Goal: Transaction & Acquisition: Book appointment/travel/reservation

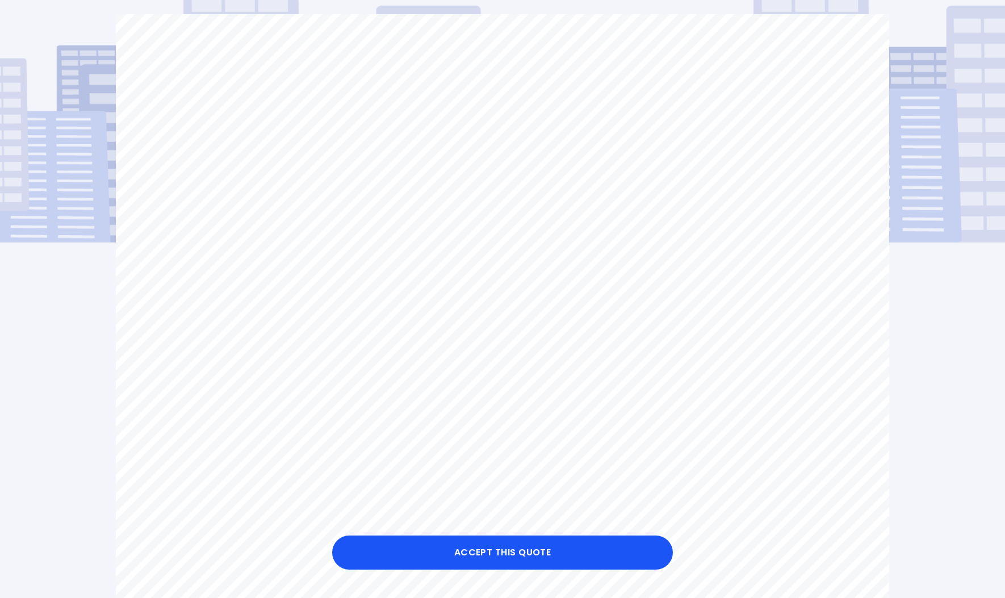
scroll to position [100, 0]
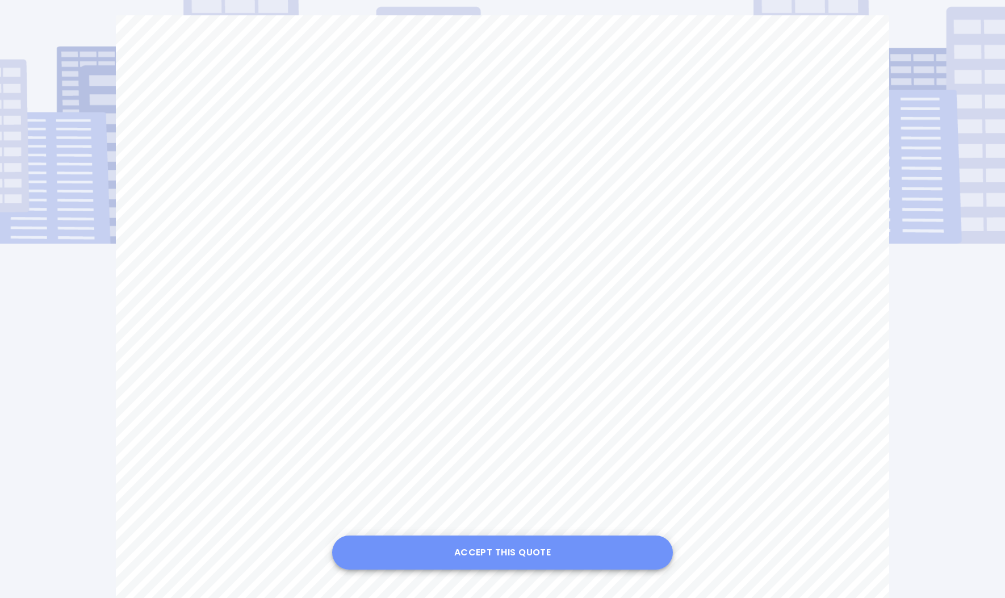
click at [450, 550] on button "Accept this Quote" at bounding box center [502, 552] width 341 height 34
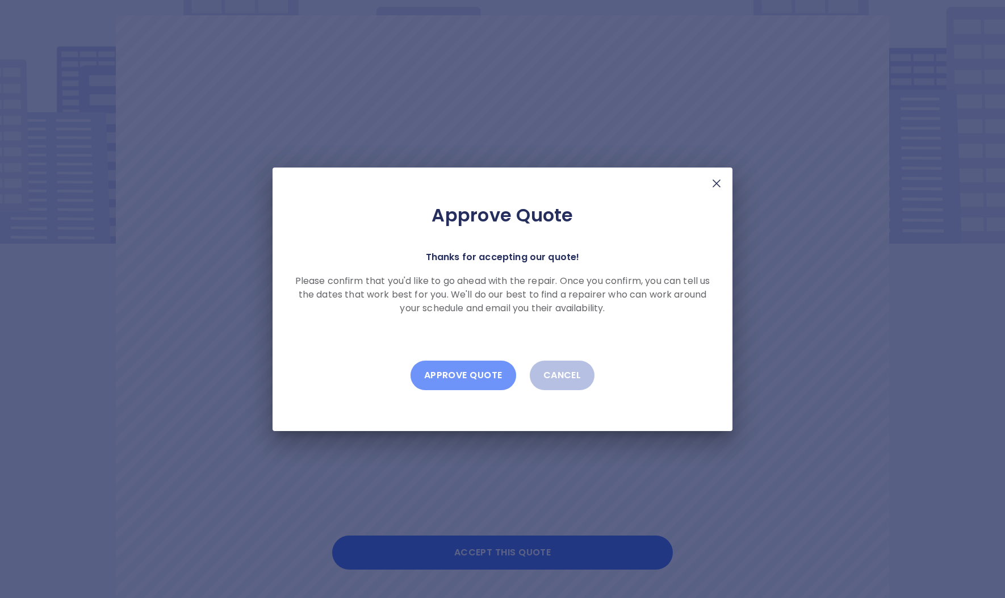
click at [466, 381] on button "Approve Quote" at bounding box center [464, 376] width 106 height 30
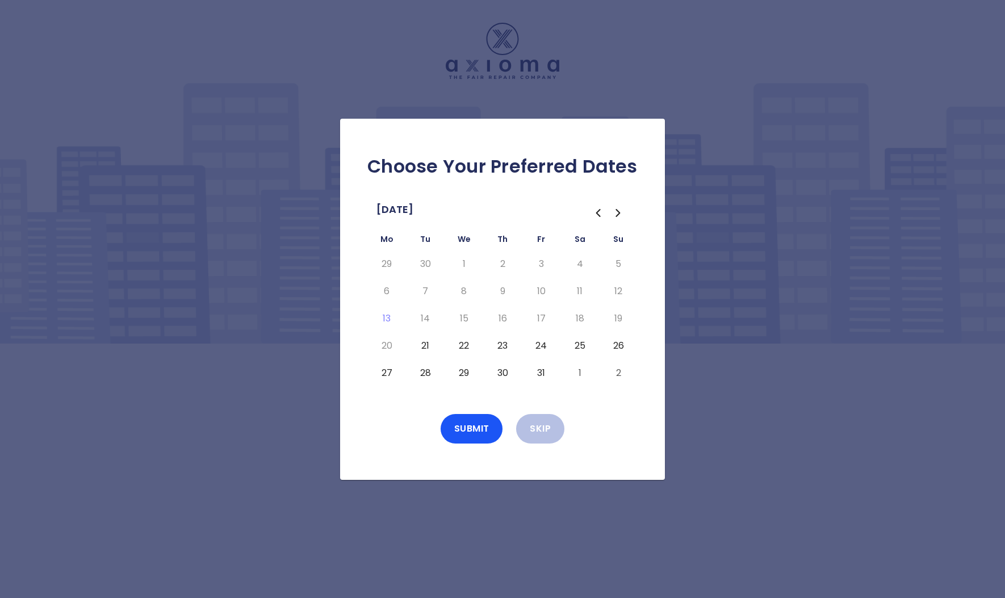
click at [425, 343] on button "21" at bounding box center [425, 346] width 20 height 18
click at [470, 436] on button "Submit" at bounding box center [472, 429] width 62 height 30
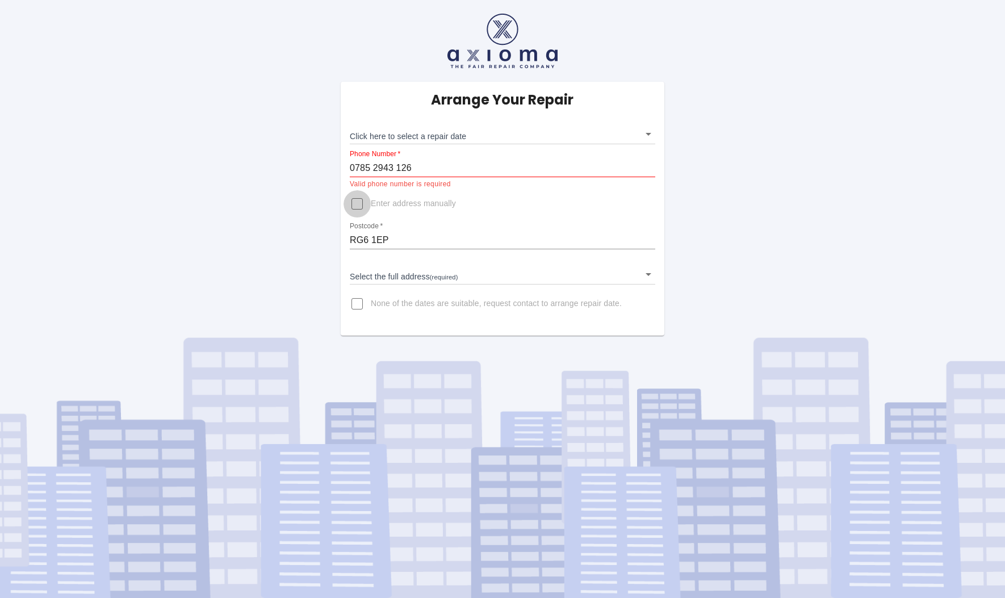
click at [361, 200] on input "Enter address manually" at bounding box center [357, 203] width 27 height 27
checkbox input "true"
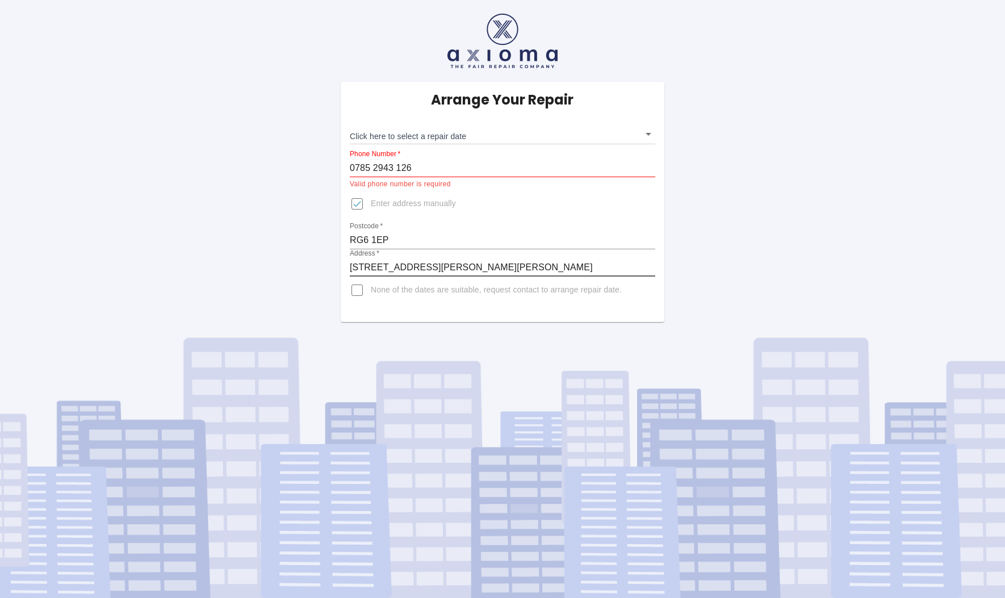
type input "7 Byron Road, Earley, Reading"
click at [428, 300] on label "None of the dates are suitable, request contact to arrange repair date." at bounding box center [483, 290] width 278 height 27
click at [371, 300] on input "None of the dates are suitable, request contact to arrange repair date." at bounding box center [357, 290] width 27 height 27
checkbox input "true"
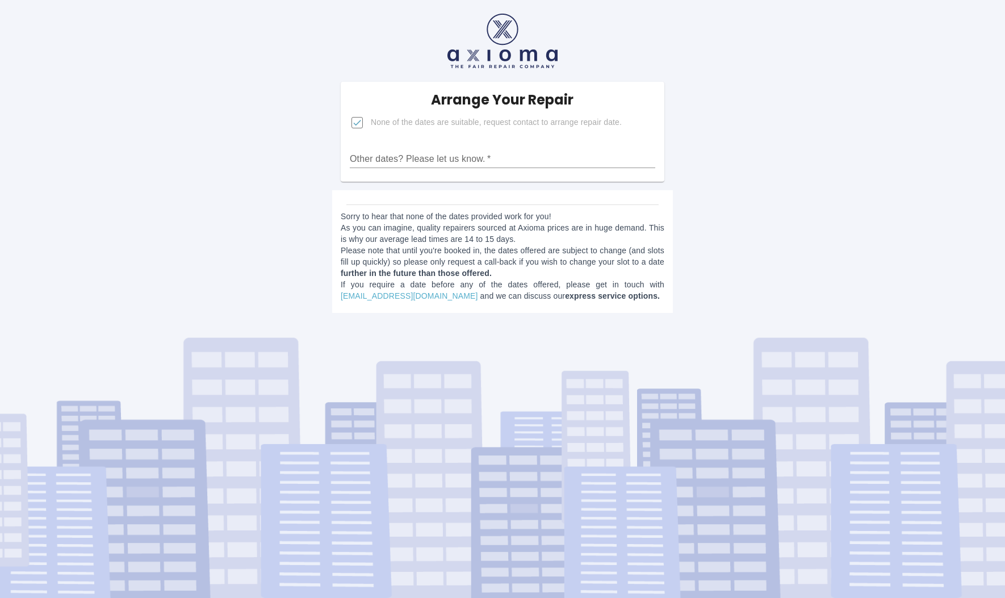
click at [400, 202] on div "Sorry to hear that none of the dates provided work for you! As you can imagine,…" at bounding box center [502, 251] width 341 height 123
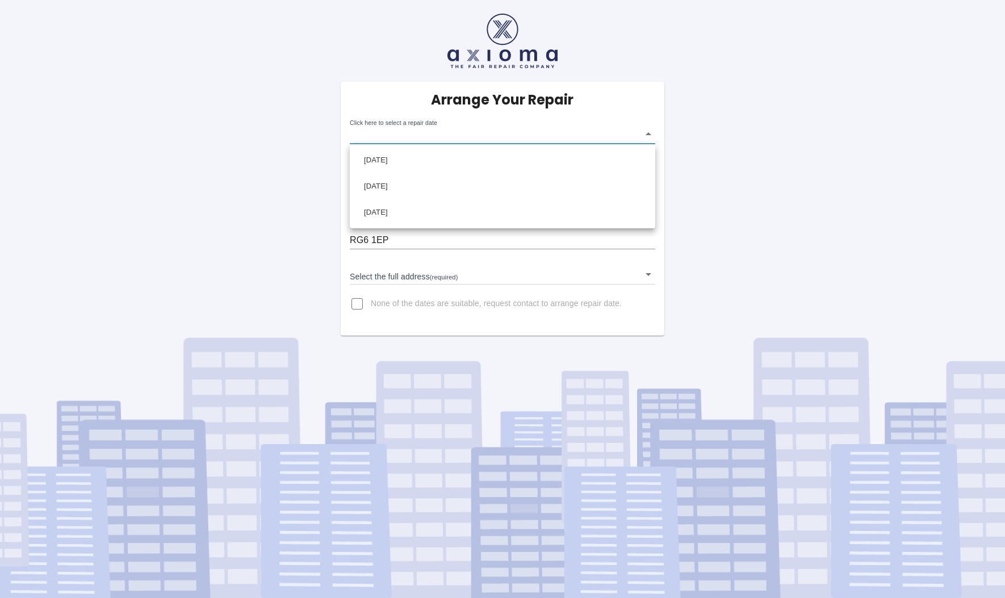
click at [446, 140] on body "Arrange Your Repair Click here to select a repair date ​ Phone Number   * [PHON…" at bounding box center [502, 299] width 1005 height 598
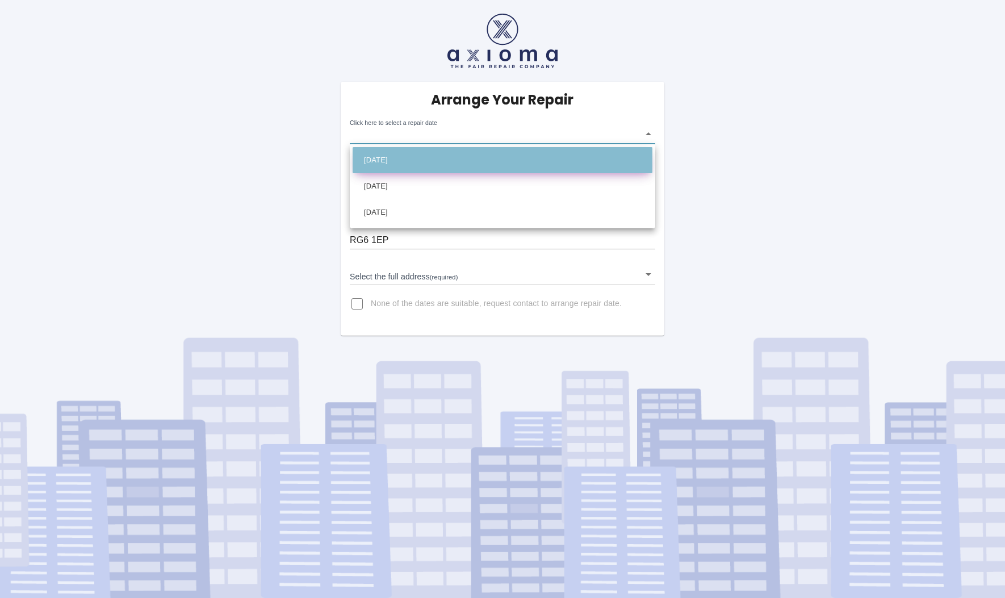
click at [422, 156] on li "[DATE]" at bounding box center [503, 160] width 300 height 26
type input "[DATE]T00:00:00.000Z"
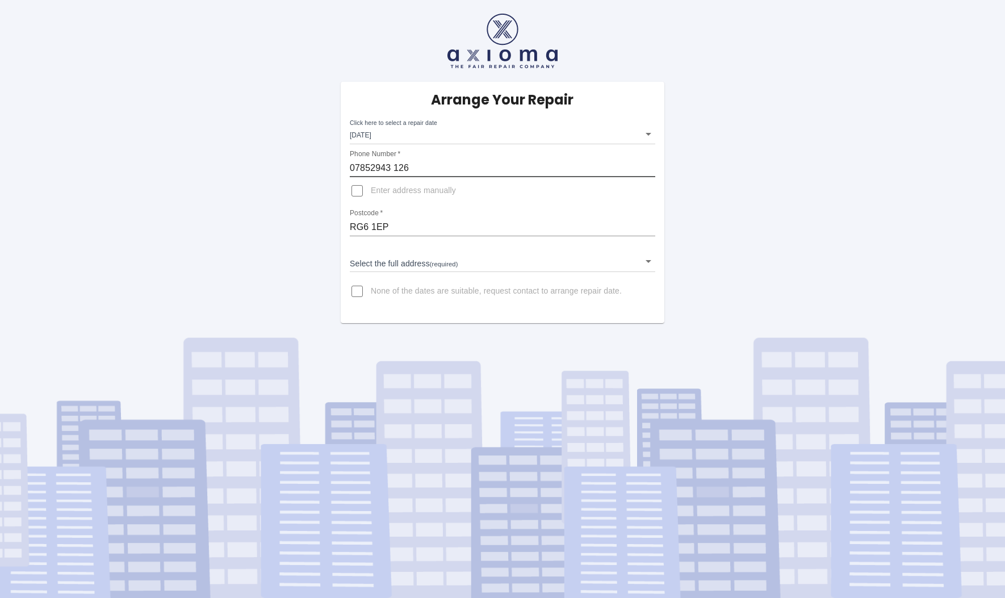
click at [392, 167] on input "07852943 126" at bounding box center [502, 168] width 305 height 18
type input "07852943126"
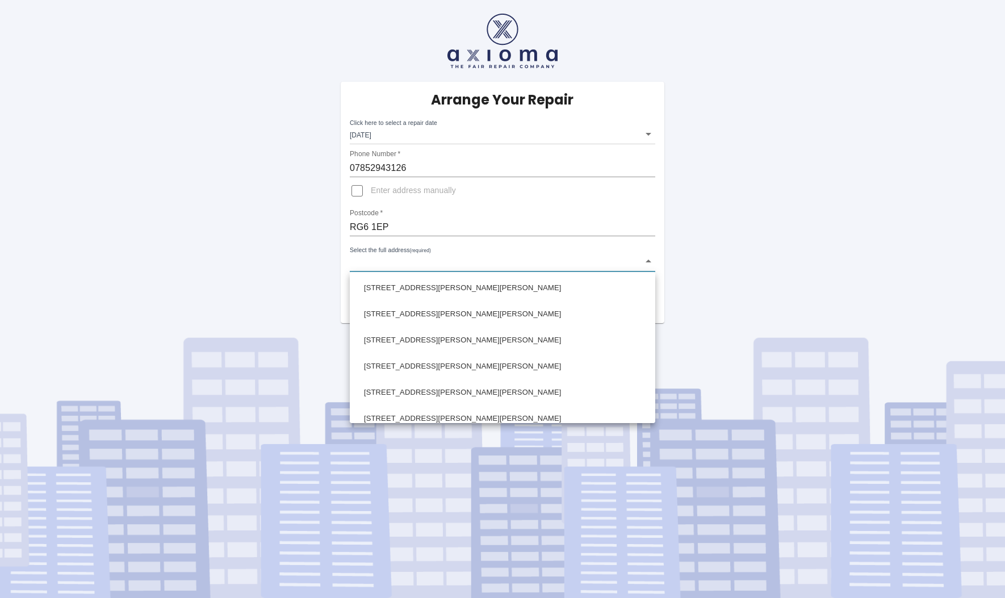
click at [523, 269] on body "Arrange Your Repair Click here to select a repair date [DATE] [DATE]T00:00:00.0…" at bounding box center [502, 299] width 1005 height 598
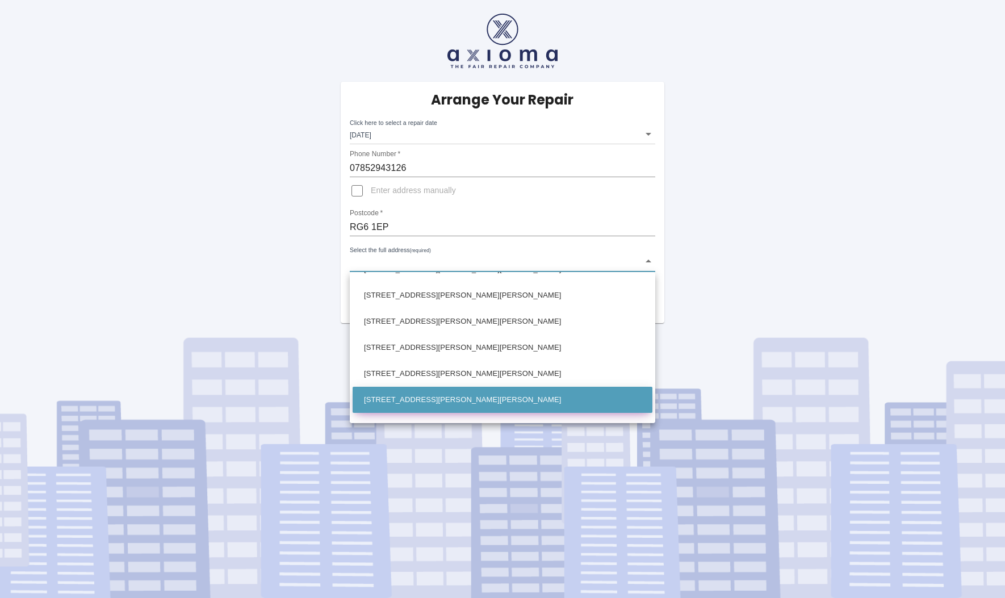
scroll to position [75, 0]
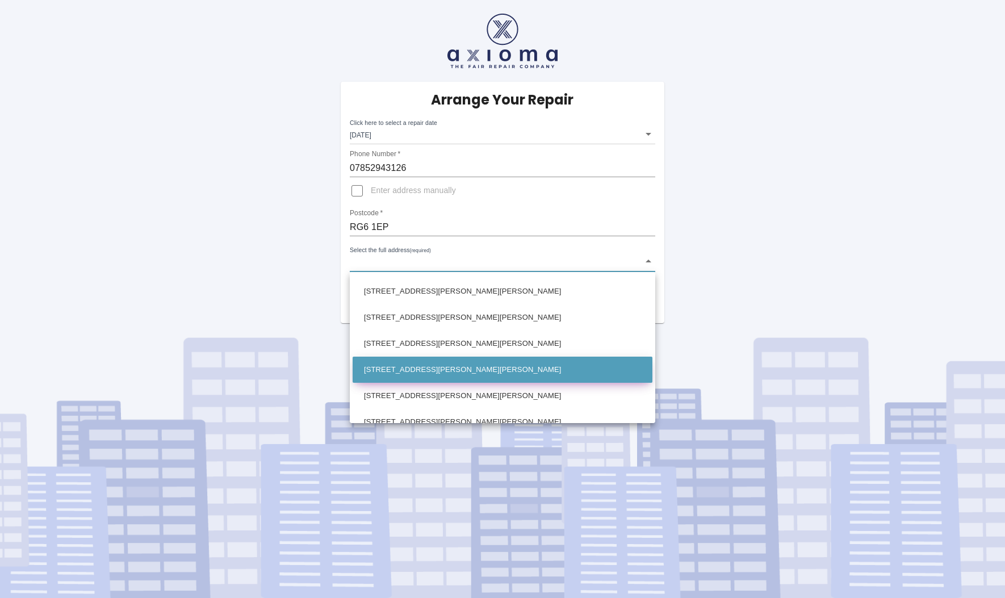
click at [436, 376] on li "[STREET_ADDRESS][PERSON_NAME][PERSON_NAME]" at bounding box center [503, 370] width 300 height 26
type input "[STREET_ADDRESS][PERSON_NAME][PERSON_NAME]"
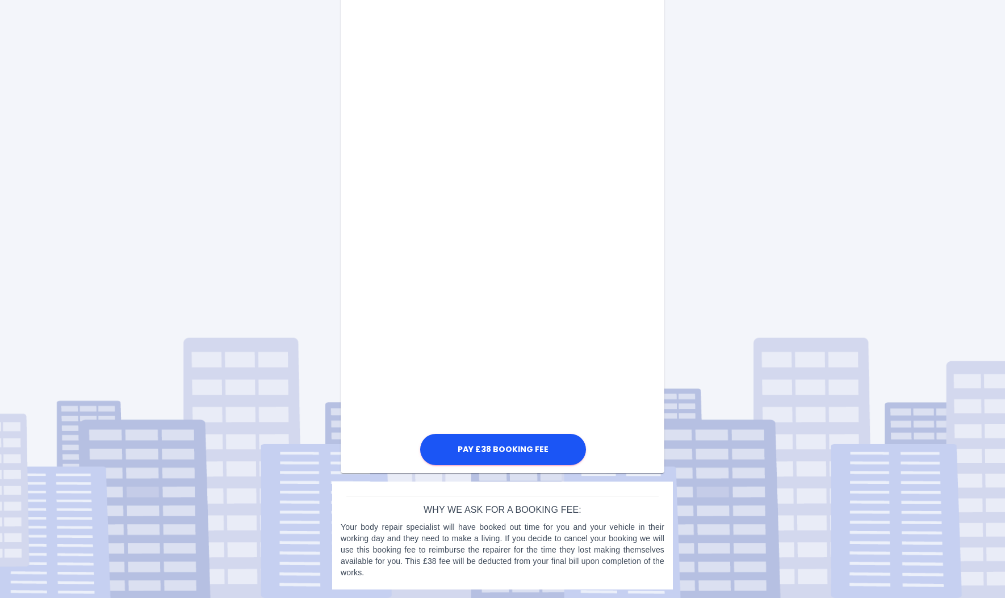
scroll to position [469, 0]
click at [495, 455] on button "Pay £38 Booking Fee" at bounding box center [503, 449] width 166 height 31
